Goal: Go to known website: Access a specific website the user already knows

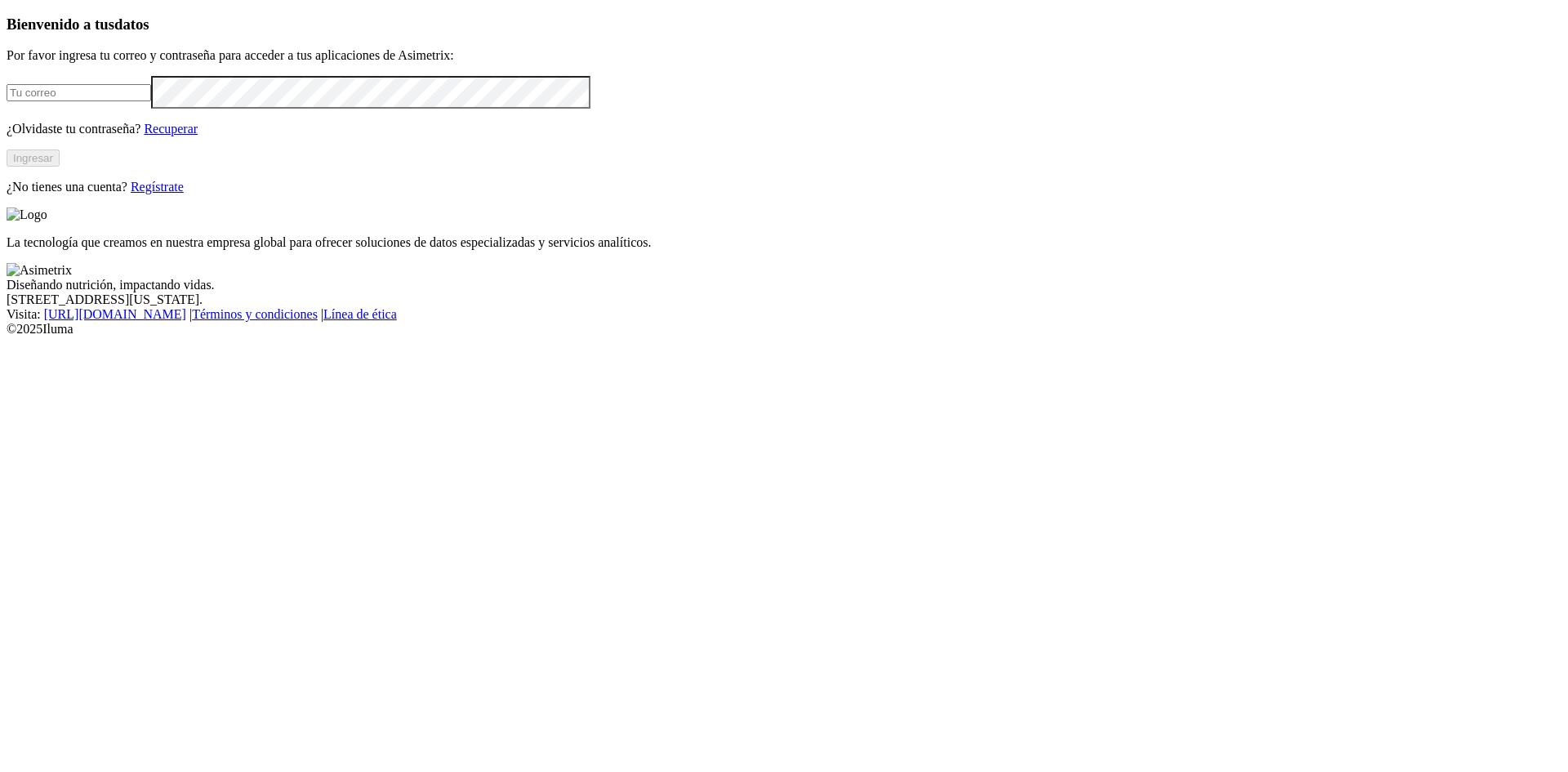
type input "scascante@carniceriasmaroto.com"
click at [59, 166] on button "Ingresar" at bounding box center [34, 158] width 53 height 17
